Goal: Find specific page/section: Find specific page/section

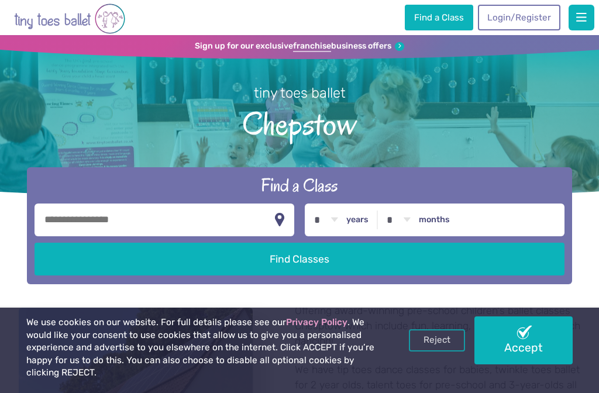
click at [581, 19] on span "button" at bounding box center [581, 18] width 11 height 12
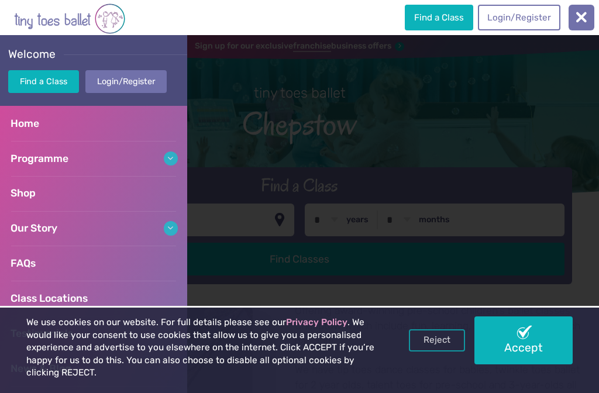
click at [167, 157] on link "Programme" at bounding box center [93, 158] width 187 height 35
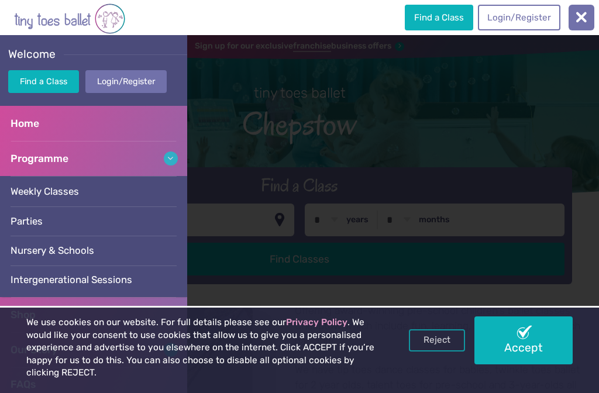
click at [82, 192] on link "Weekly Classes" at bounding box center [93, 191] width 187 height 30
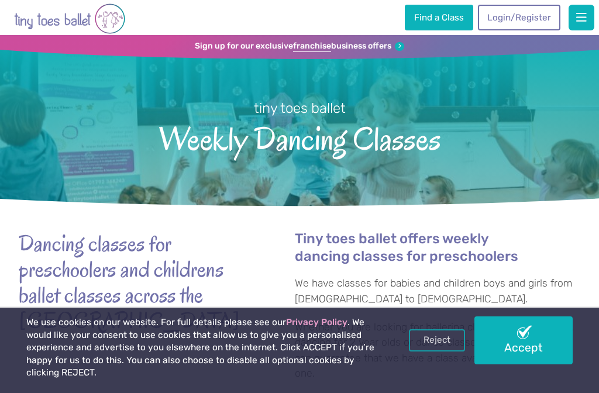
click at [582, 22] on span "button" at bounding box center [581, 18] width 11 height 12
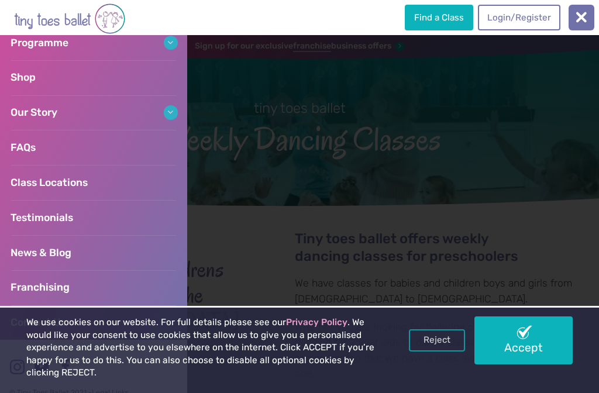
scroll to position [134, 0]
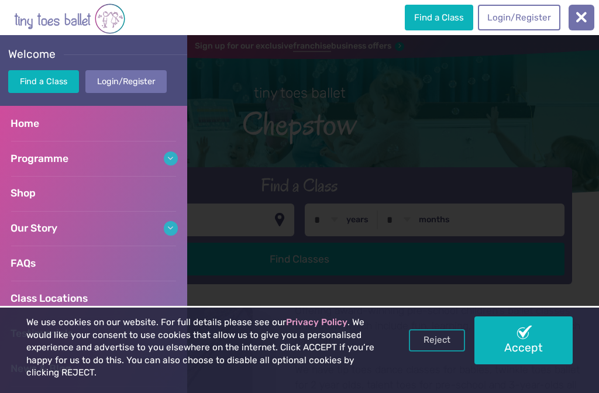
click at [170, 157] on link "Programme" at bounding box center [93, 158] width 187 height 35
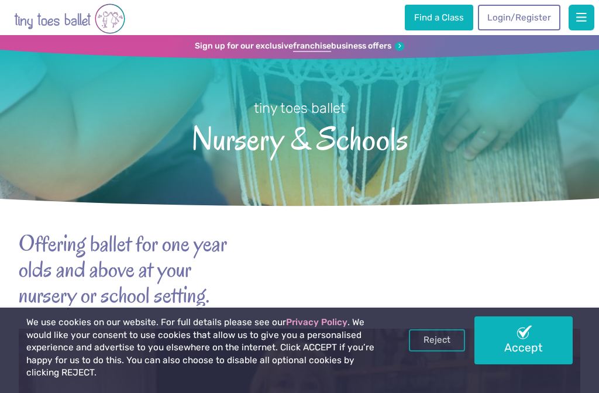
click at [545, 352] on link "Accept" at bounding box center [523, 339] width 98 height 47
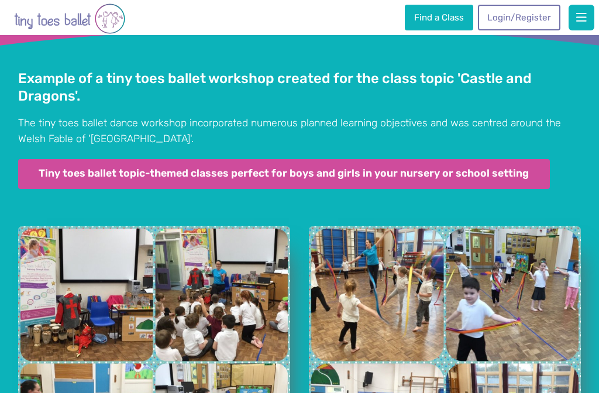
scroll to position [2202, 0]
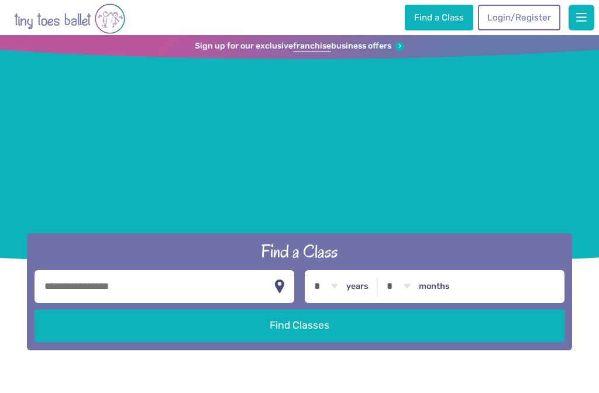
click at [186, 303] on input "text" at bounding box center [164, 286] width 260 height 33
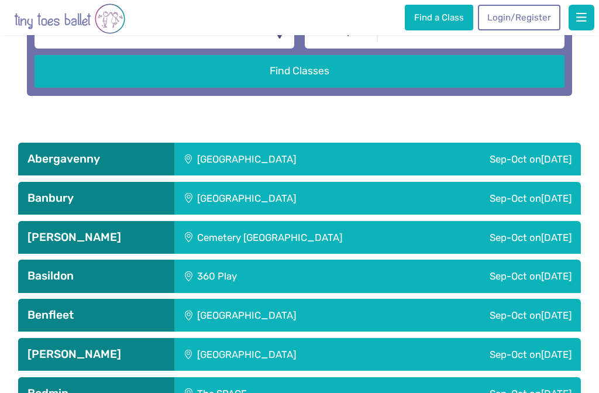
type input "********"
click at [299, 88] on button "Find Classes" at bounding box center [299, 71] width 530 height 33
